Goal: Use online tool/utility: Utilize a website feature to perform a specific function

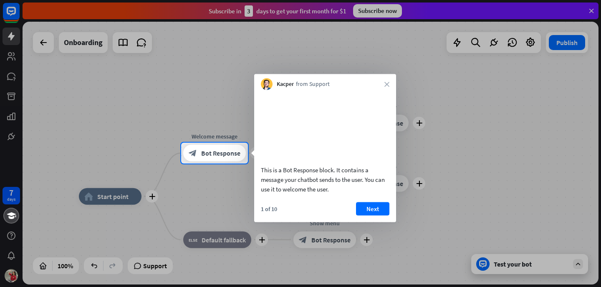
click at [15, 117] on div at bounding box center [300, 71] width 601 height 143
click at [385, 83] on icon "close" at bounding box center [387, 84] width 5 height 5
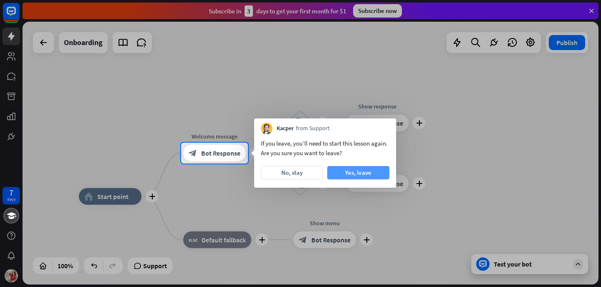
click at [337, 174] on button "Yes, leave" at bounding box center [358, 172] width 62 height 13
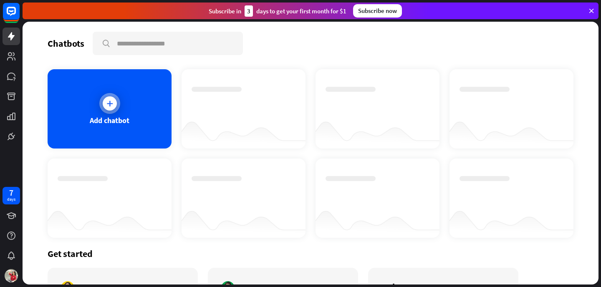
click at [110, 102] on icon at bounding box center [110, 103] width 8 height 8
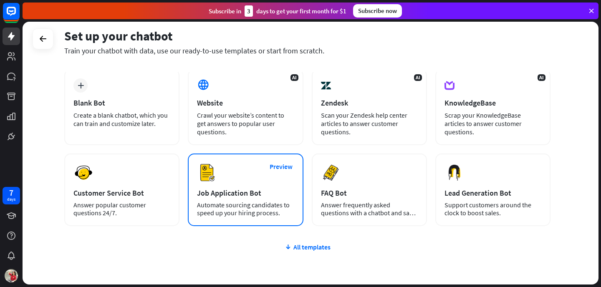
scroll to position [42, 0]
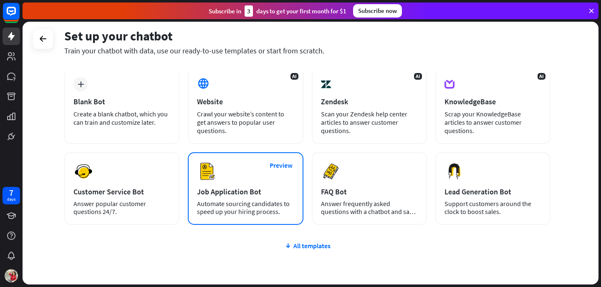
click at [249, 195] on div "Job Application Bot" at bounding box center [245, 192] width 97 height 10
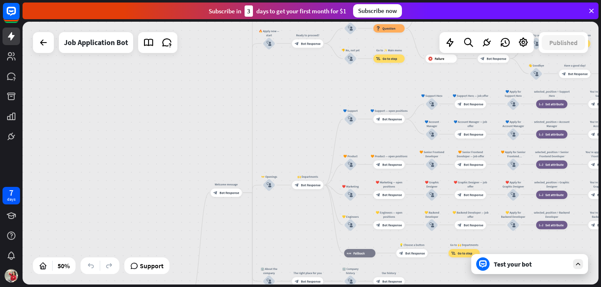
click at [527, 268] on div "Test your bot" at bounding box center [531, 264] width 75 height 8
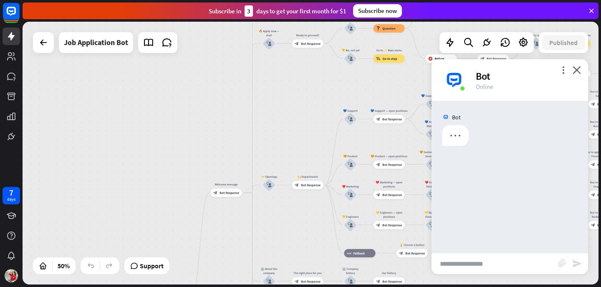
click at [476, 266] on input "text" at bounding box center [495, 263] width 127 height 21
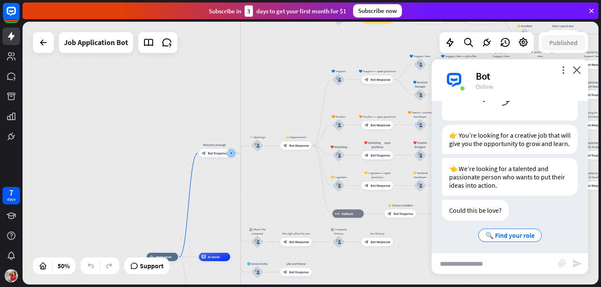
scroll to position [119, 0]
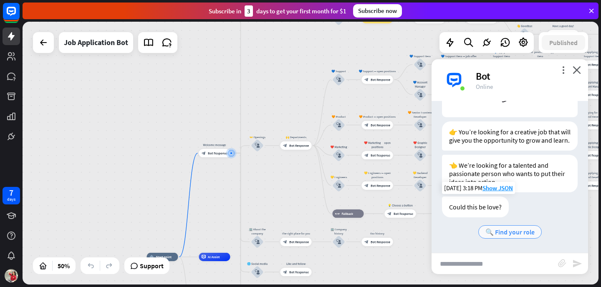
click at [504, 235] on span "🔍 Find your role" at bounding box center [510, 232] width 49 height 8
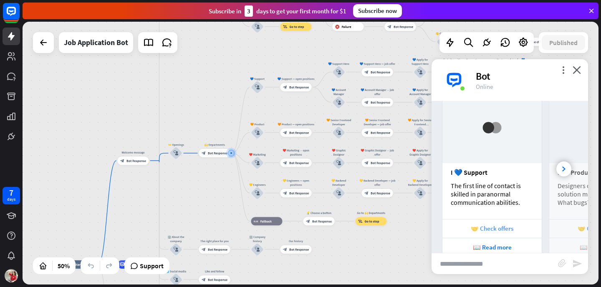
scroll to position [366, 0]
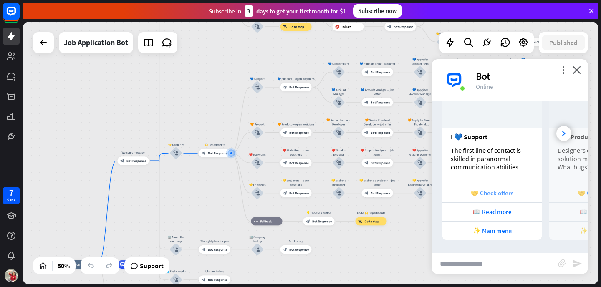
click at [495, 193] on div "🤝 Check offers" at bounding box center [492, 193] width 91 height 8
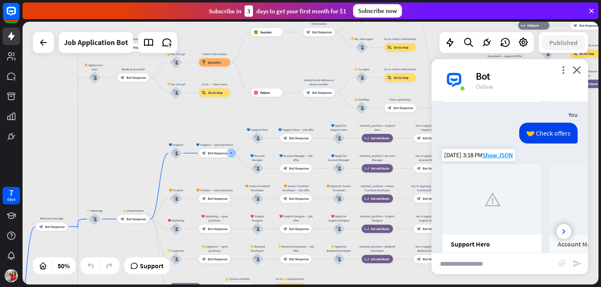
scroll to position [507, 0]
